Goal: Information Seeking & Learning: Check status

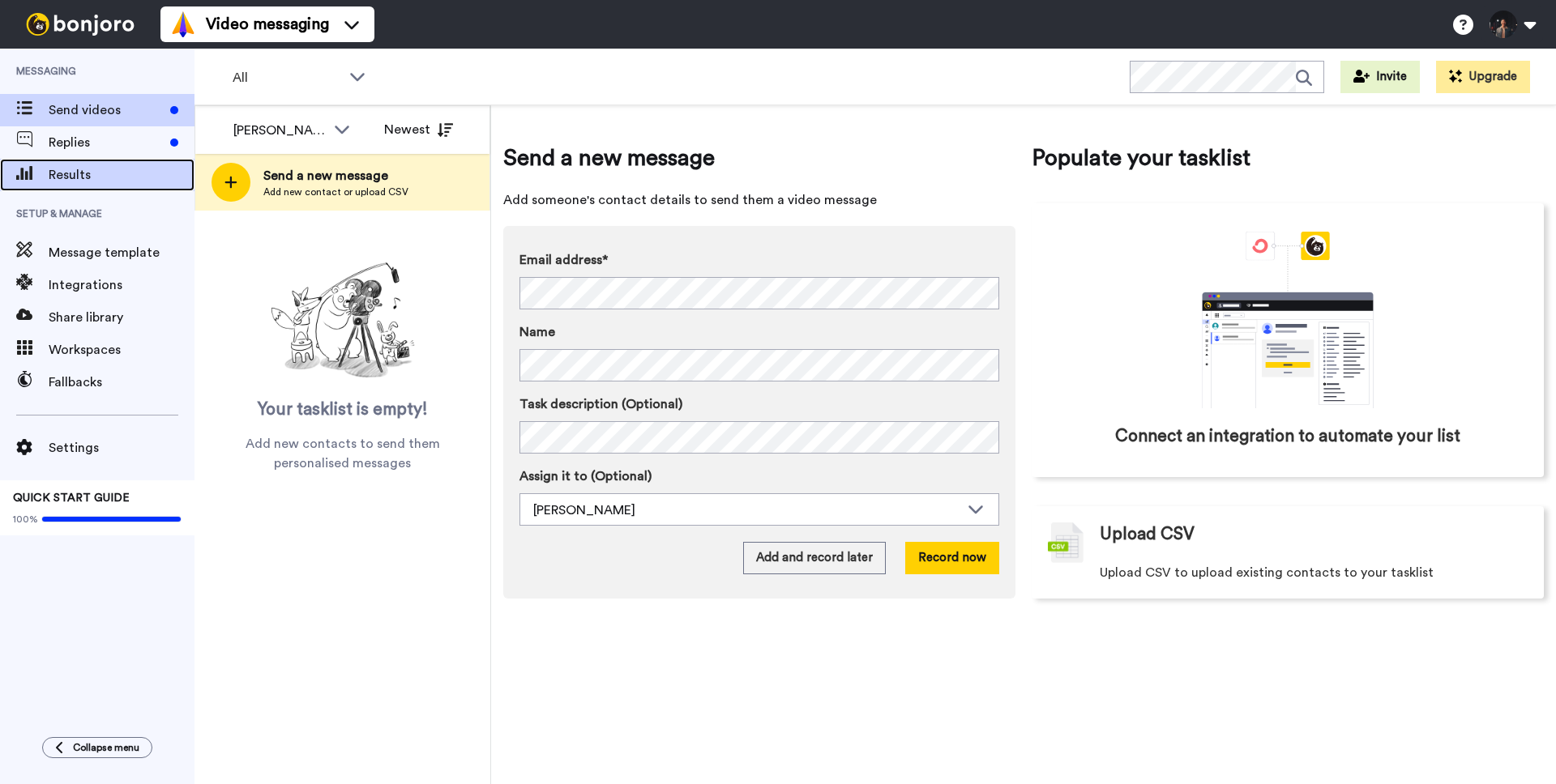
click at [133, 169] on span "Results" at bounding box center [121, 175] width 146 height 20
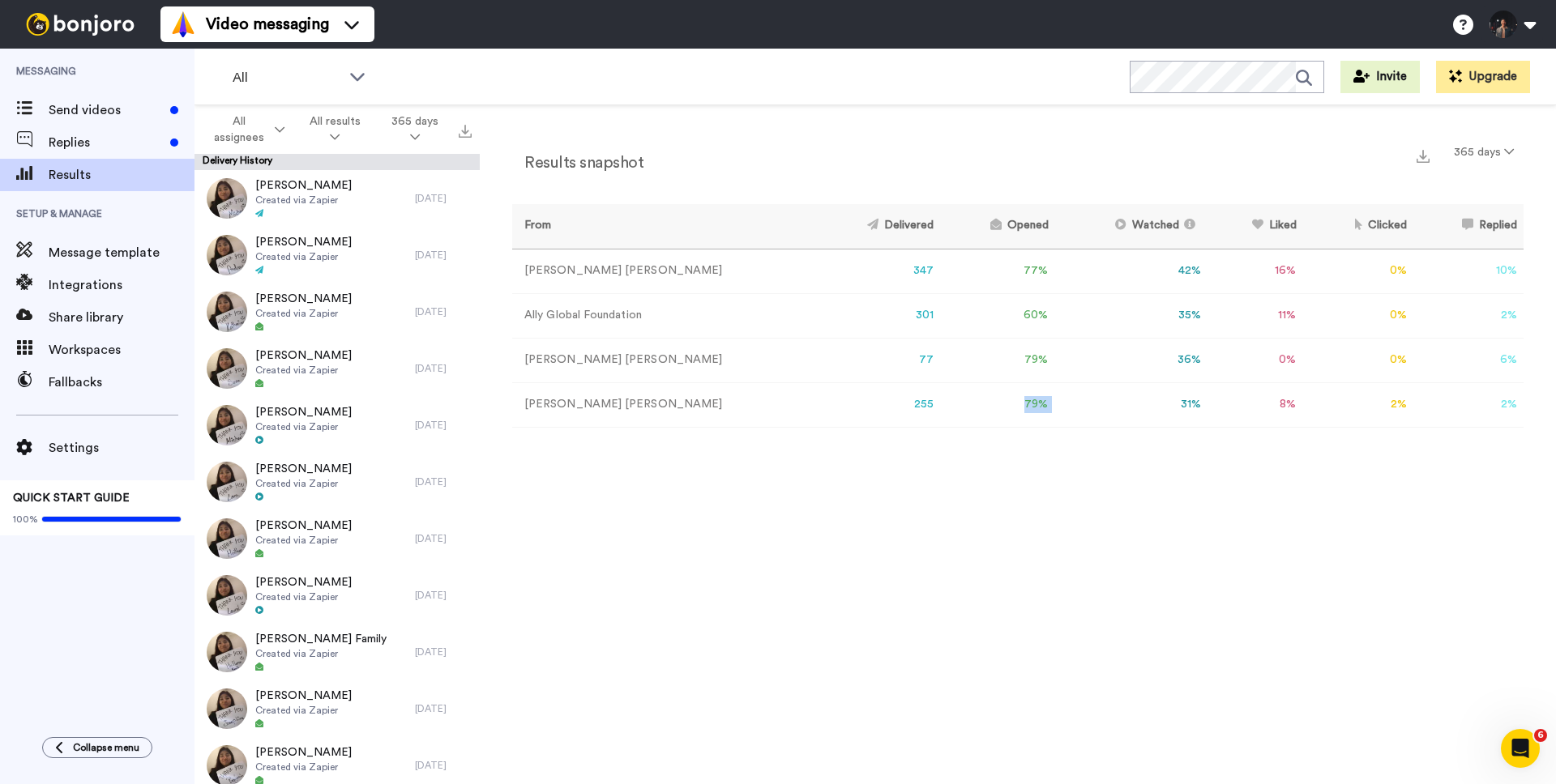
drag, startPoint x: 967, startPoint y: 405, endPoint x: 1000, endPoint y: 403, distance: 33.1
click at [1000, 403] on tr "[PERSON_NAME] 255 79 % 31 % 8 % 2 % 2 % 0" at bounding box center [1017, 405] width 1011 height 45
drag, startPoint x: 834, startPoint y: 406, endPoint x: 878, endPoint y: 406, distance: 44.0
click at [878, 406] on tr "[PERSON_NAME] 255 79 % 31 % 8 % 2 % 2 % 0" at bounding box center [1017, 405] width 1011 height 45
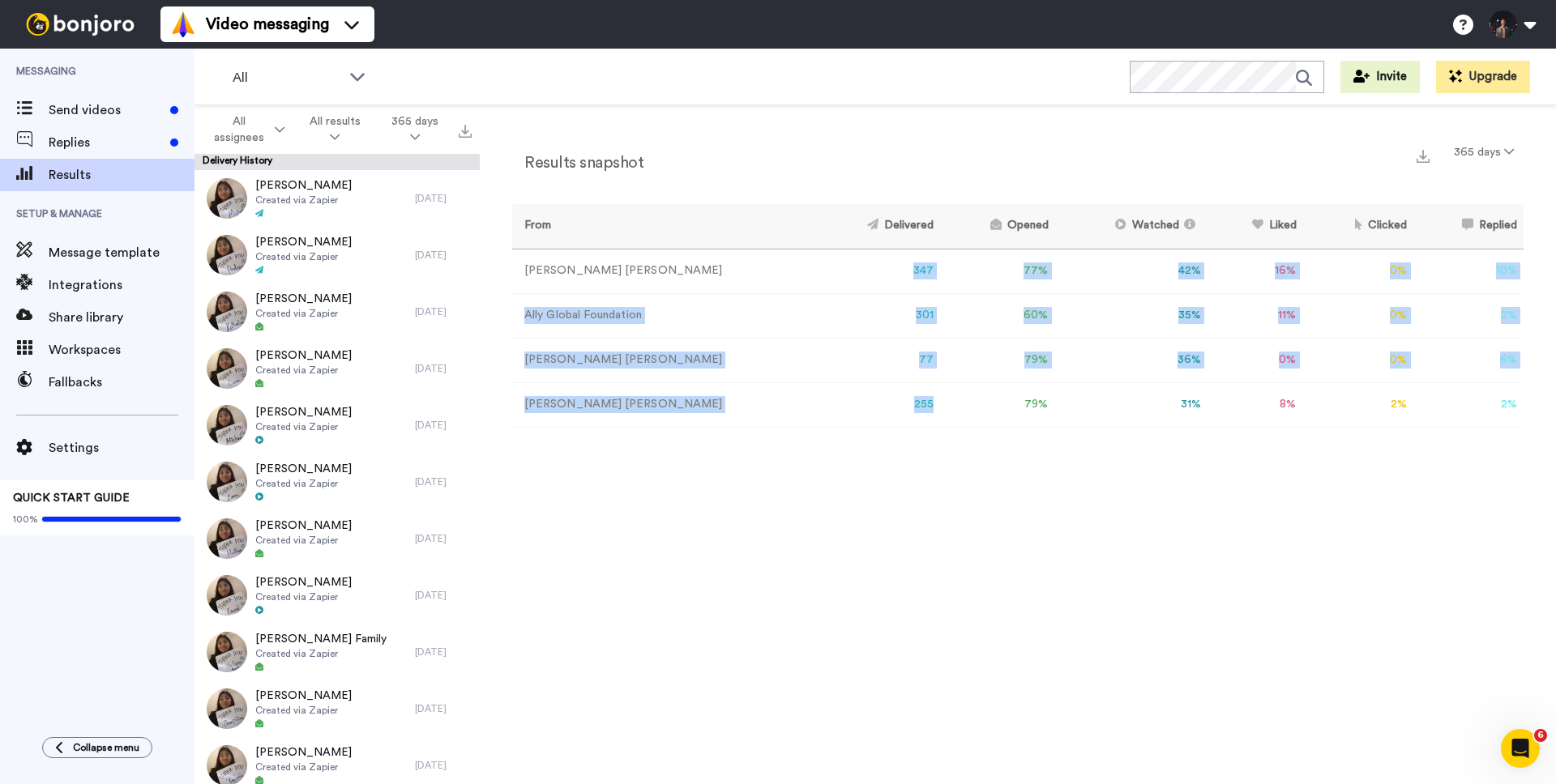
drag, startPoint x: 851, startPoint y: 261, endPoint x: 848, endPoint y: 426, distance: 165.0
click at [848, 426] on tbody "[PERSON_NAME] 347 77 % 42 % 16 % 0 % 10 % 0 Ally Global Foundation 301 60 % 35 …" at bounding box center [1017, 337] width 1011 height 178
click at [848, 426] on td "255" at bounding box center [876, 405] width 126 height 45
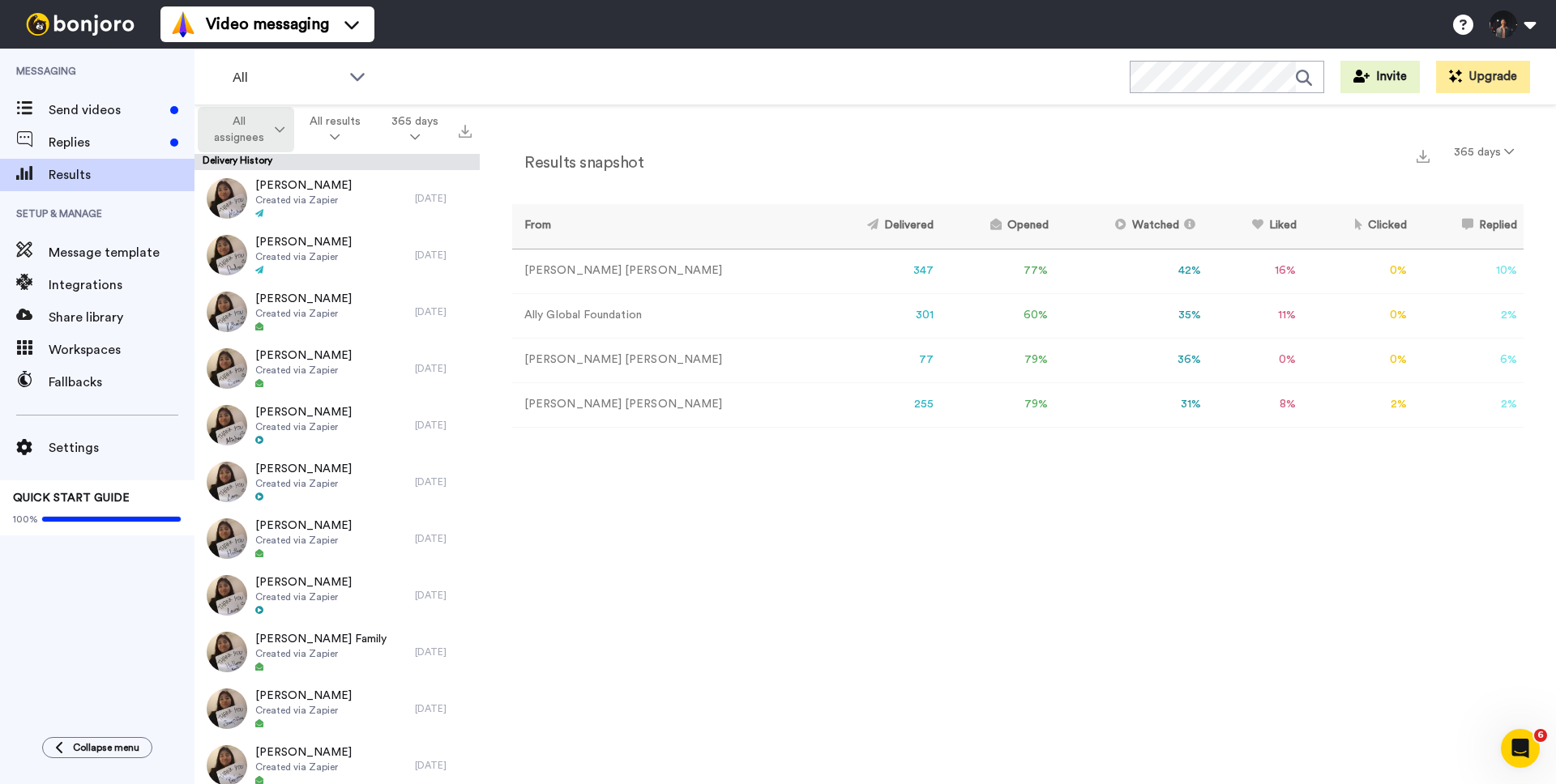
click at [277, 135] on button "All assignees" at bounding box center [245, 130] width 96 height 46
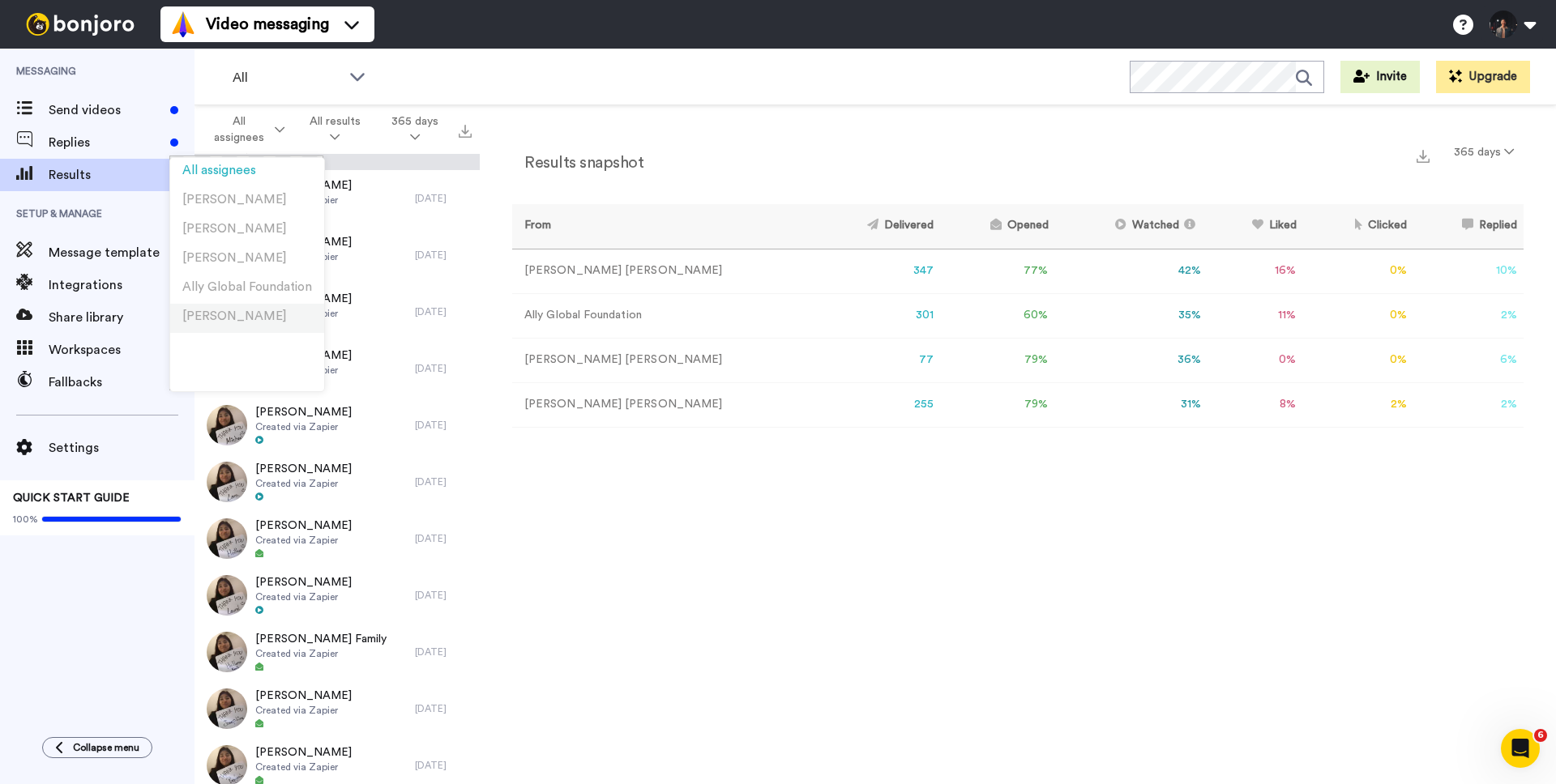
click at [257, 316] on span "[PERSON_NAME]" at bounding box center [234, 315] width 105 height 12
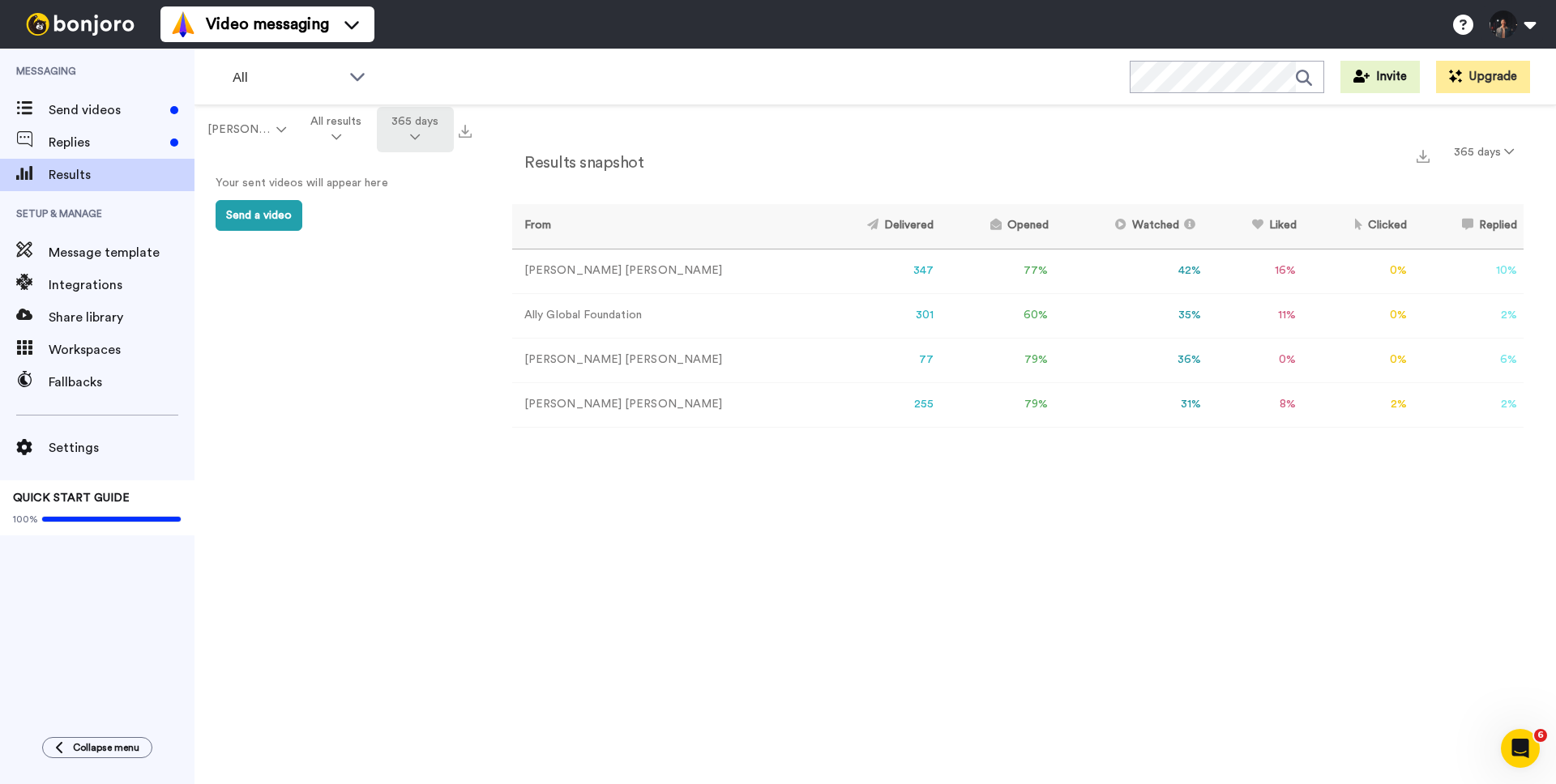
click at [412, 133] on icon at bounding box center [414, 137] width 9 height 11
click at [416, 366] on li "All time" at bounding box center [416, 376] width 114 height 29
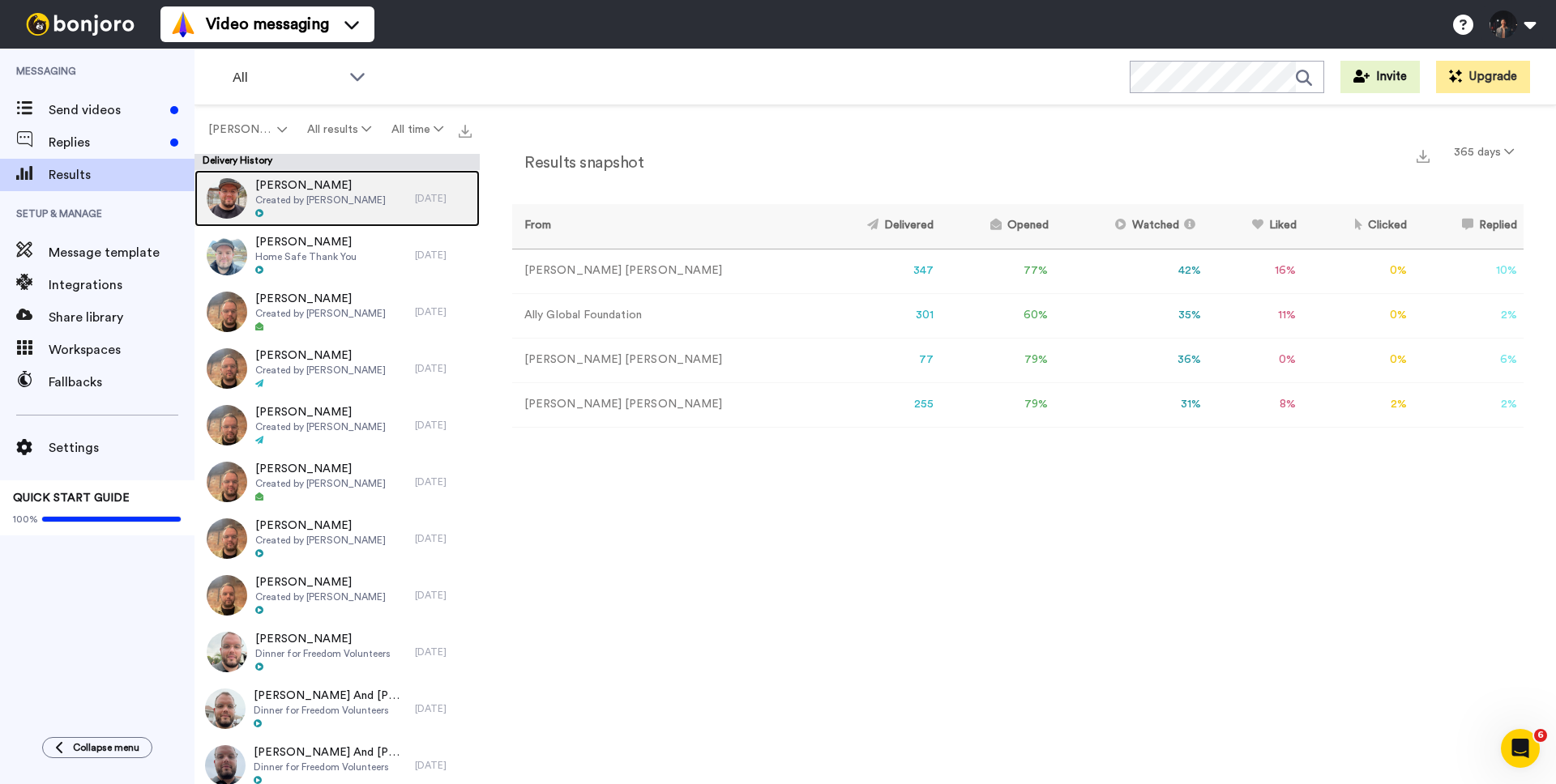
click at [374, 201] on div "[PERSON_NAME] Created by [PERSON_NAME]" at bounding box center [304, 198] width 220 height 57
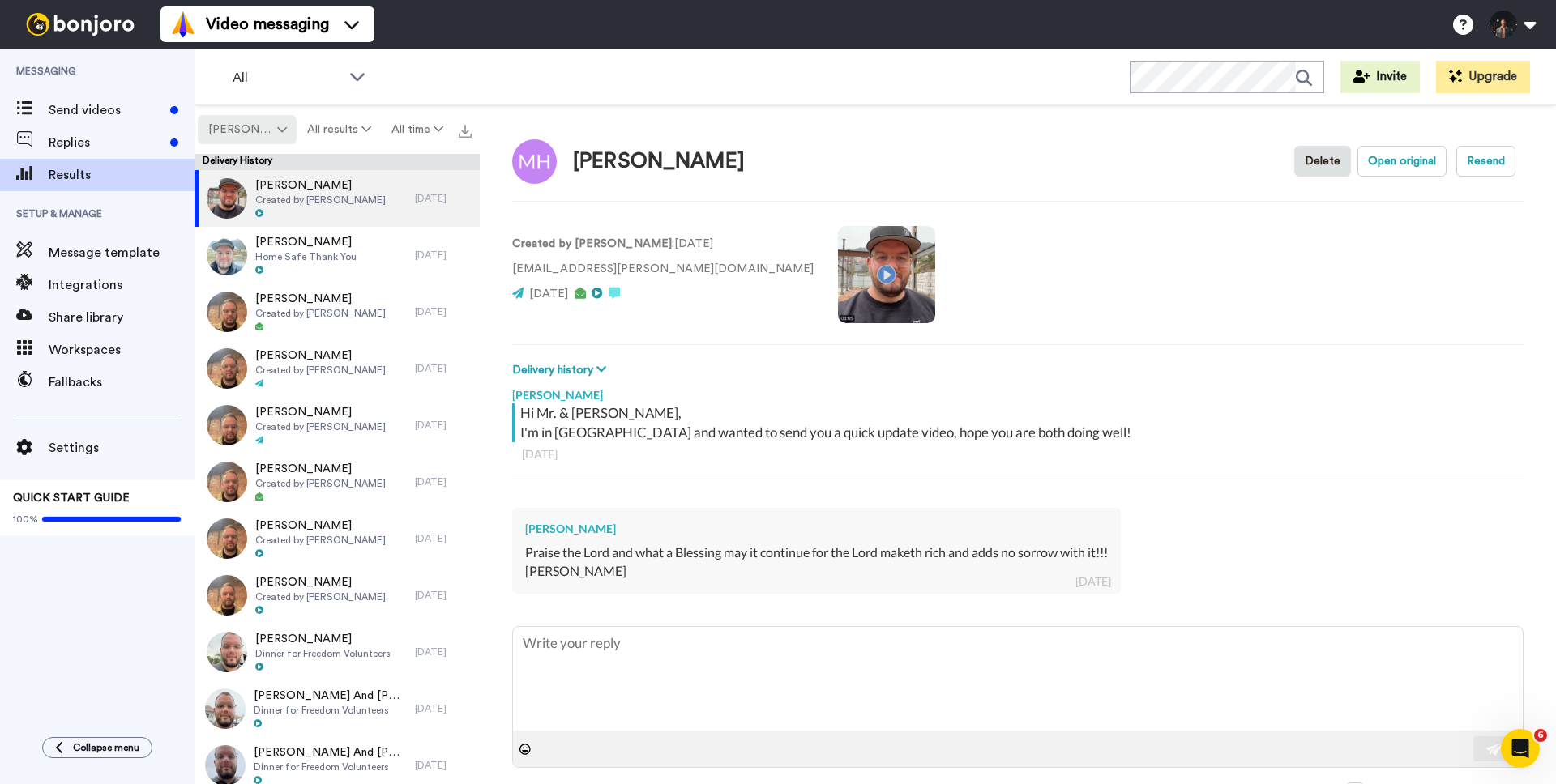
click at [273, 115] on button "[PERSON_NAME]" at bounding box center [247, 129] width 99 height 29
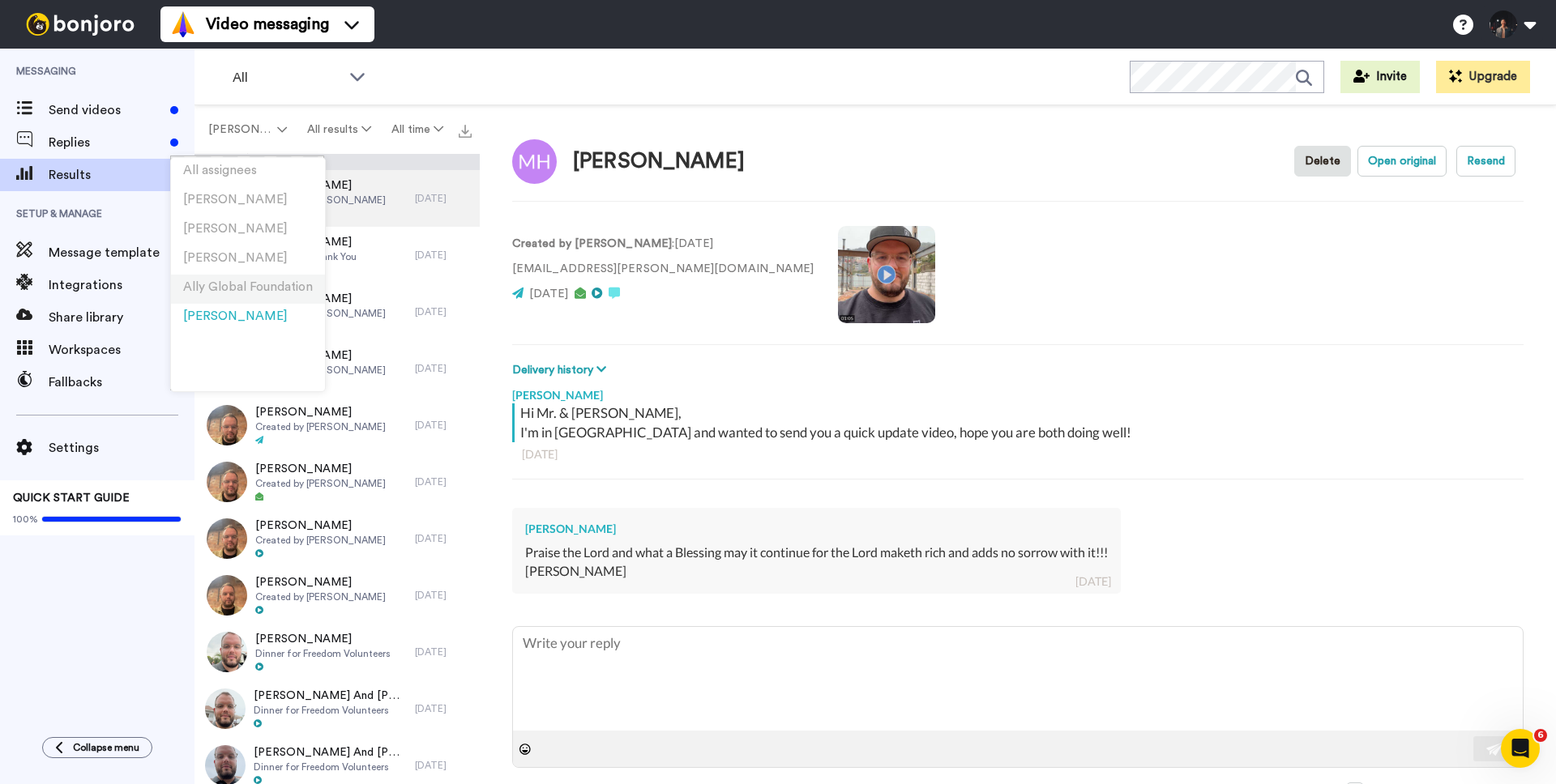
click at [265, 286] on span "Ally Global Foundation" at bounding box center [247, 287] width 130 height 12
type textarea "x"
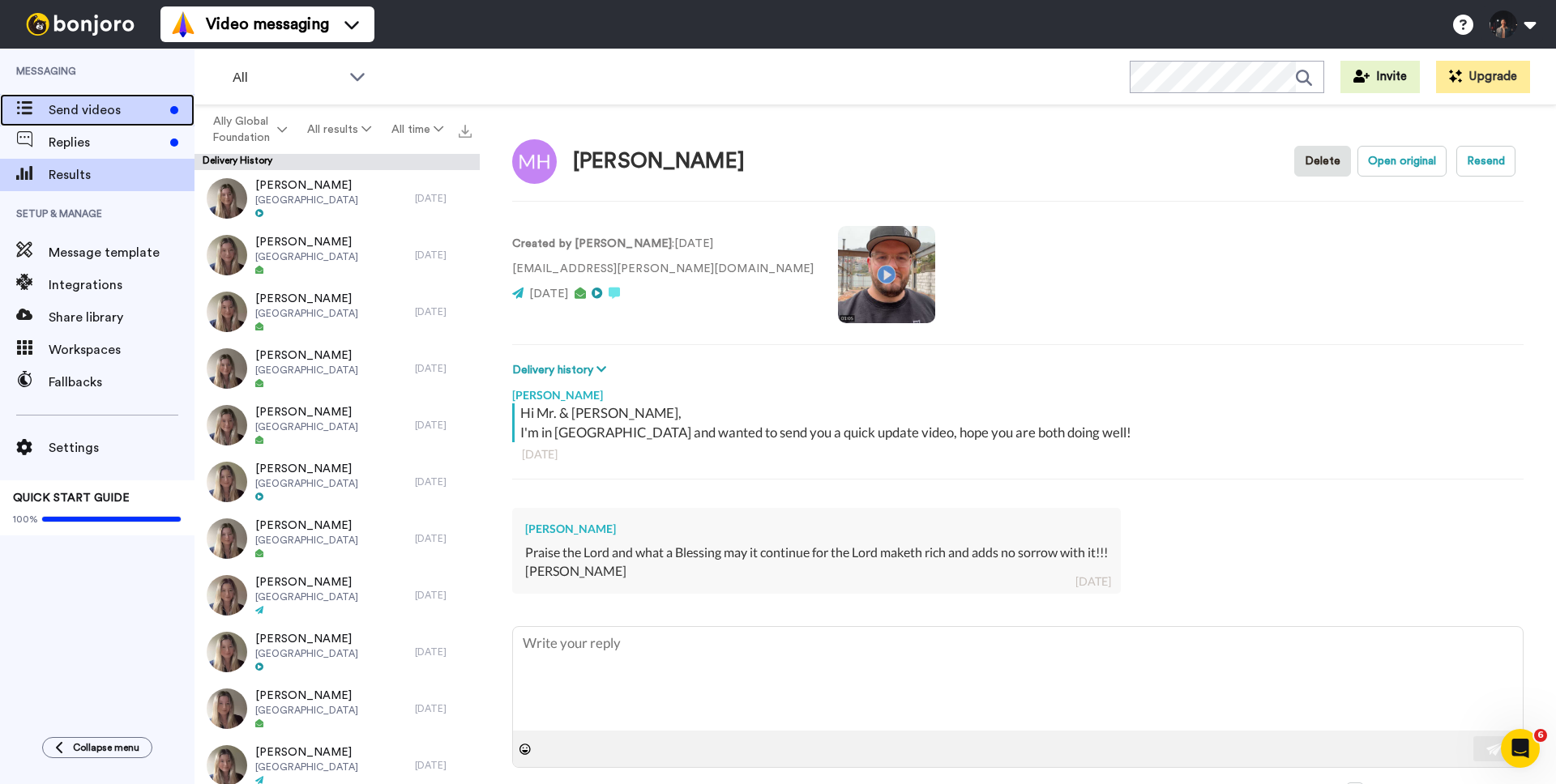
click at [91, 115] on span "Send videos" at bounding box center [105, 110] width 115 height 20
